Goal: Find specific page/section: Find specific page/section

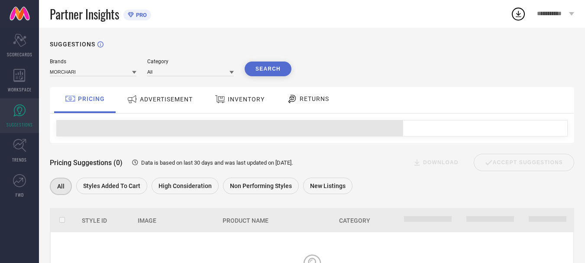
click at [292, 96] on icon at bounding box center [291, 98] width 11 height 10
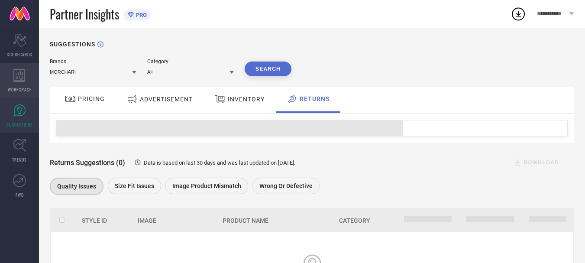
click at [16, 82] on div "WORKSPACE" at bounding box center [19, 80] width 39 height 35
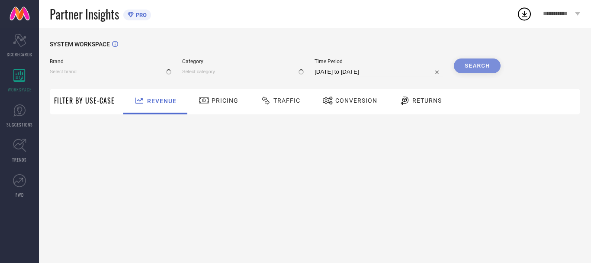
type input "MORCHARI"
type input "All"
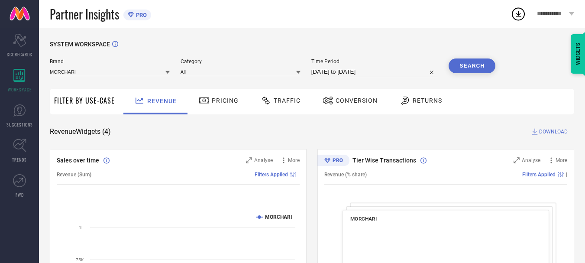
click at [408, 100] on div at bounding box center [405, 100] width 13 height 10
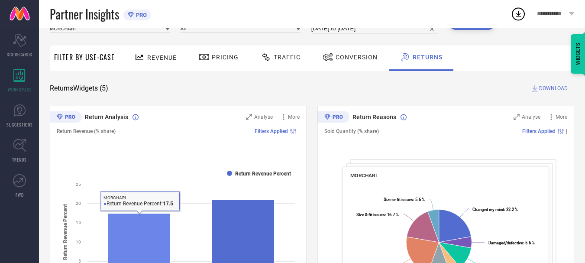
scroll to position [87, 0]
